Goal: Information Seeking & Learning: Check status

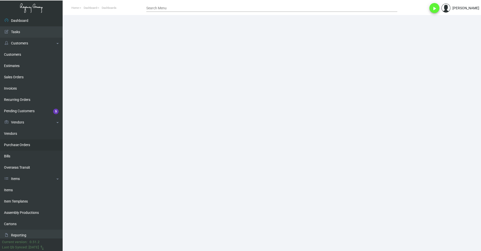
click at [35, 149] on link "Purchase Orders" at bounding box center [31, 144] width 63 height 11
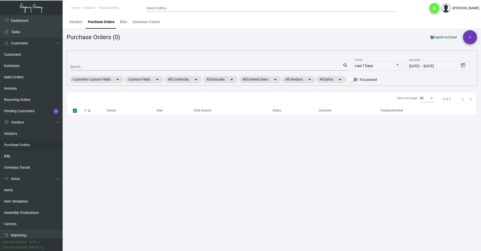
click at [35, 145] on link "Purchase Orders" at bounding box center [31, 144] width 63 height 11
click at [136, 66] on input "Search" at bounding box center [206, 67] width 273 height 4
type input "11018"
checkbox input "false"
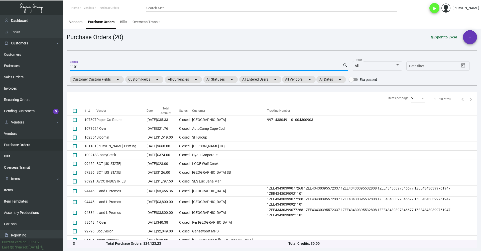
type input "1101"
click at [86, 109] on div "#" at bounding box center [86, 110] width 2 height 5
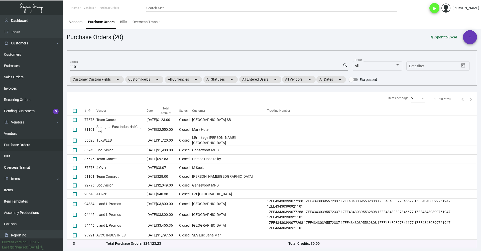
click at [86, 109] on div "#" at bounding box center [86, 110] width 2 height 5
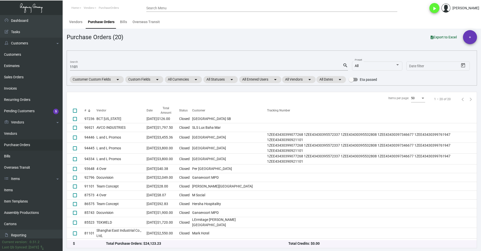
scroll to position [67, 0]
